Goal: Task Accomplishment & Management: Manage account settings

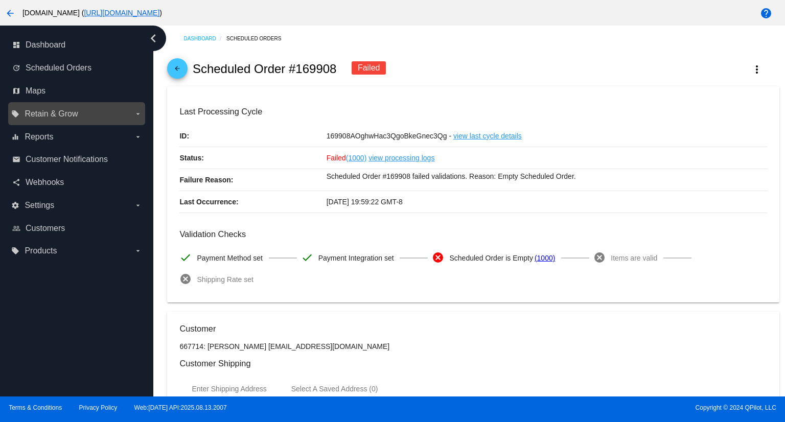
scroll to position [870, 0]
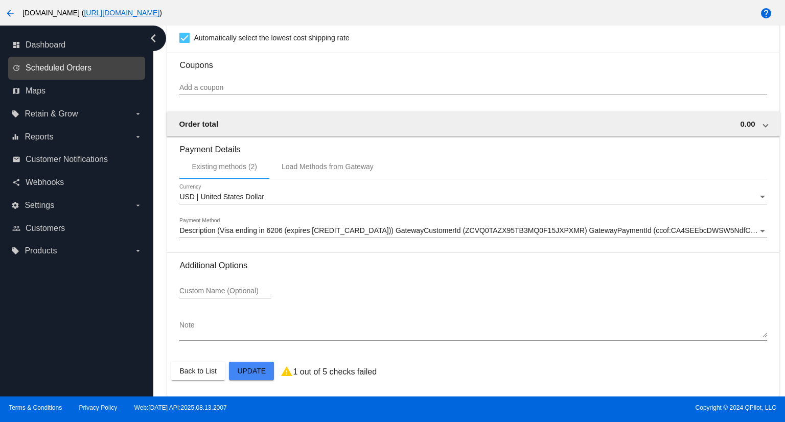
click at [51, 68] on span "Scheduled Orders" at bounding box center [59, 67] width 66 height 9
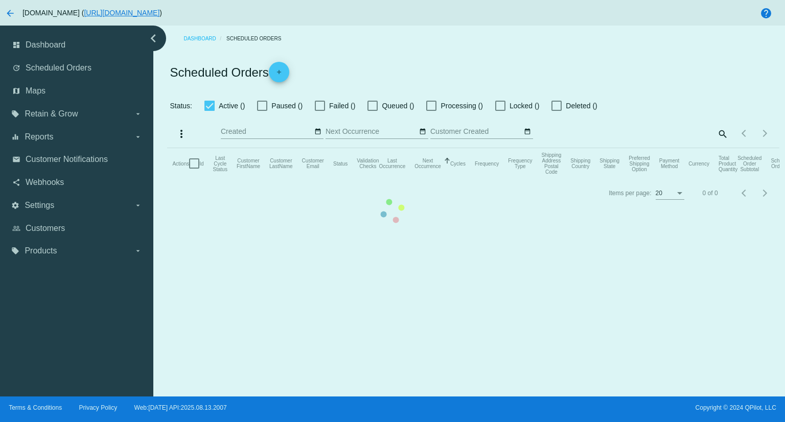
checkbox input "true"
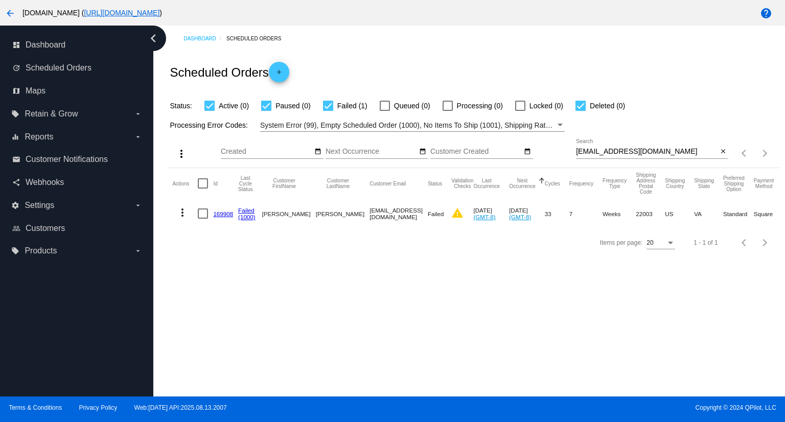
click at [667, 146] on div "[EMAIL_ADDRESS][DOMAIN_NAME] Search" at bounding box center [647, 149] width 142 height 20
click at [666, 149] on input "[EMAIL_ADDRESS][DOMAIN_NAME]" at bounding box center [647, 152] width 142 height 8
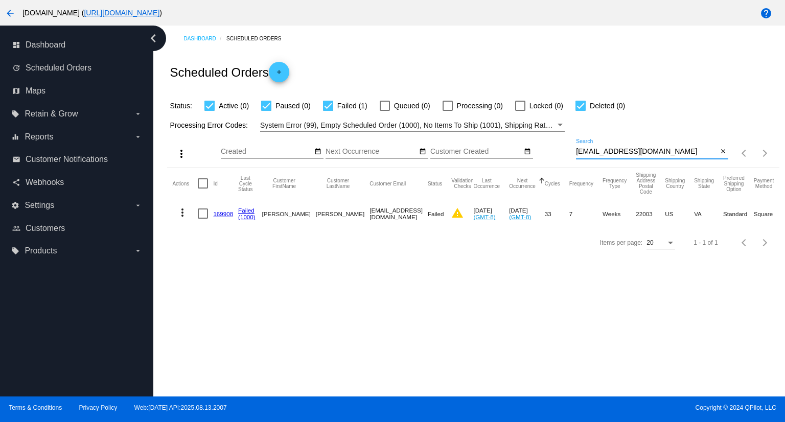
paste input "[EMAIL_ADDRESS]"
type input "[EMAIL_ADDRESS][DOMAIN_NAME]"
